Goal: Navigation & Orientation: Find specific page/section

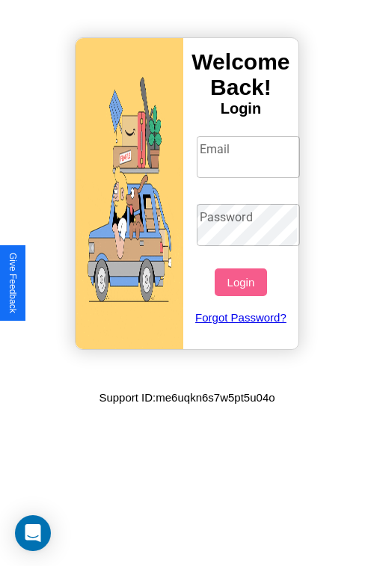
click at [250, 156] on input "Email" at bounding box center [249, 157] width 104 height 42
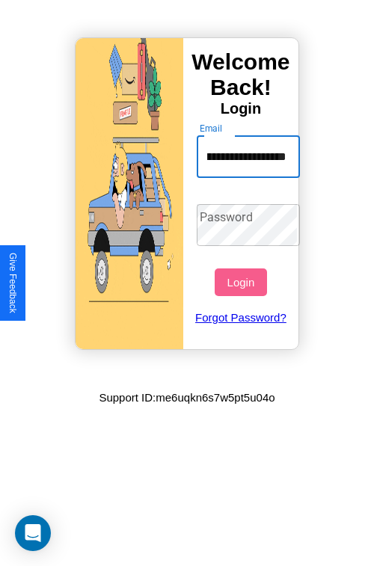
scroll to position [0, 92]
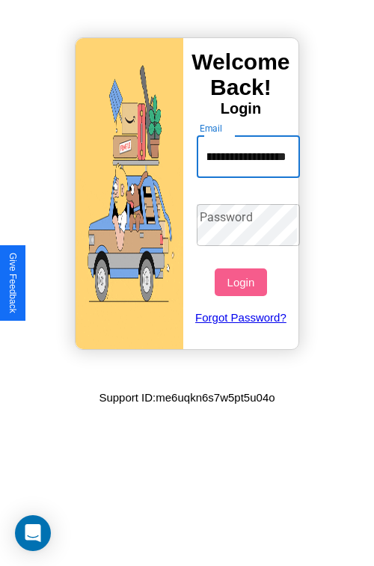
type input "**********"
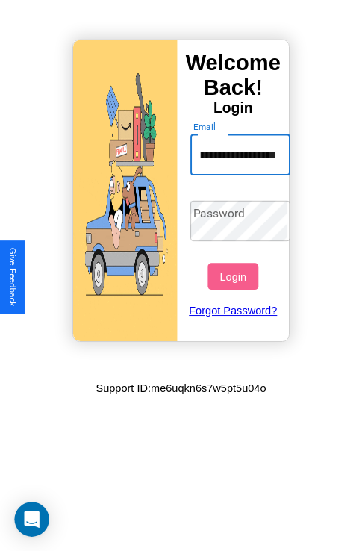
scroll to position [0, 0]
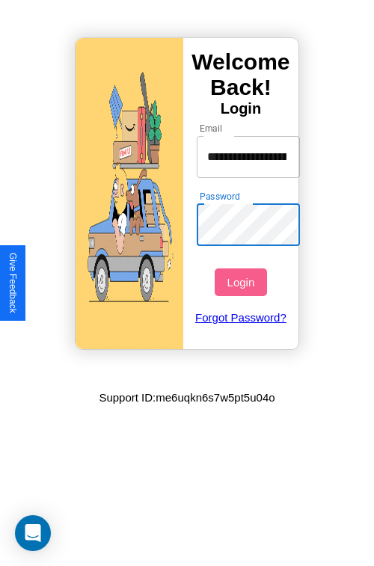
click at [242, 282] on button "Login" at bounding box center [240, 282] width 52 height 28
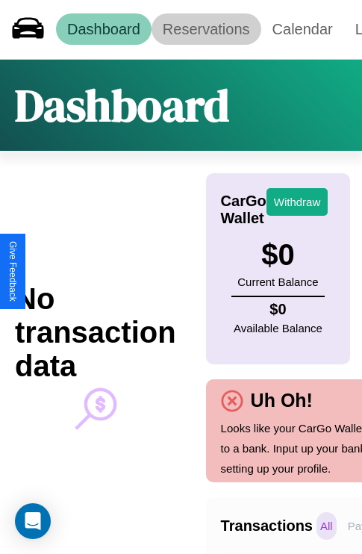
click at [206, 29] on link "Reservations" at bounding box center [207, 28] width 110 height 31
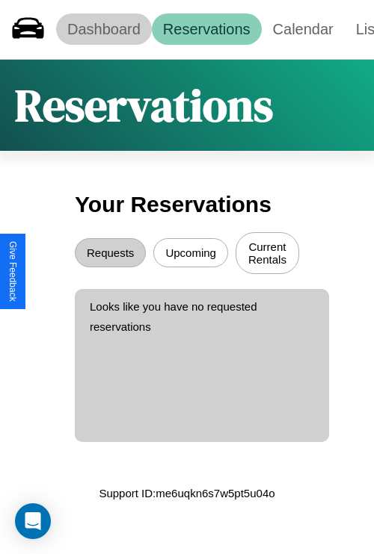
click at [103, 29] on link "Dashboard" at bounding box center [104, 28] width 96 height 31
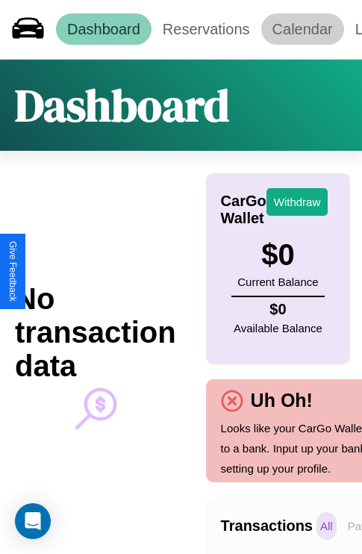
click at [303, 29] on link "Calendar" at bounding box center [303, 28] width 83 height 31
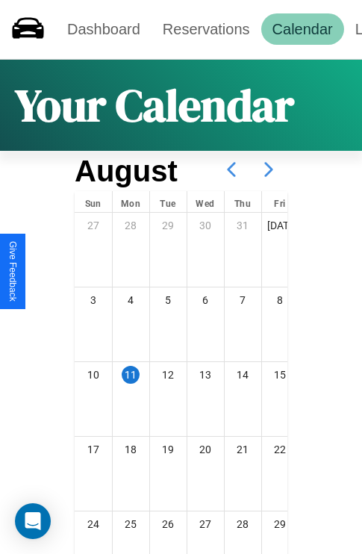
click at [269, 170] on icon at bounding box center [268, 169] width 37 height 37
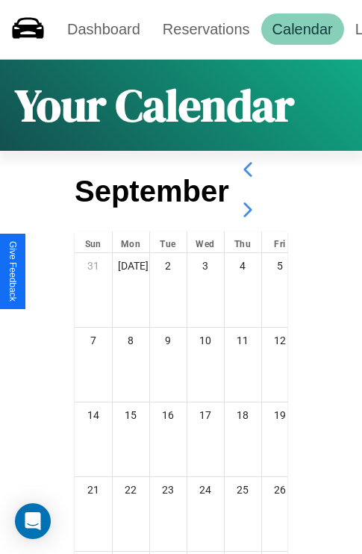
click at [247, 210] on icon at bounding box center [247, 209] width 37 height 37
